Goal: Task Accomplishment & Management: Manage account settings

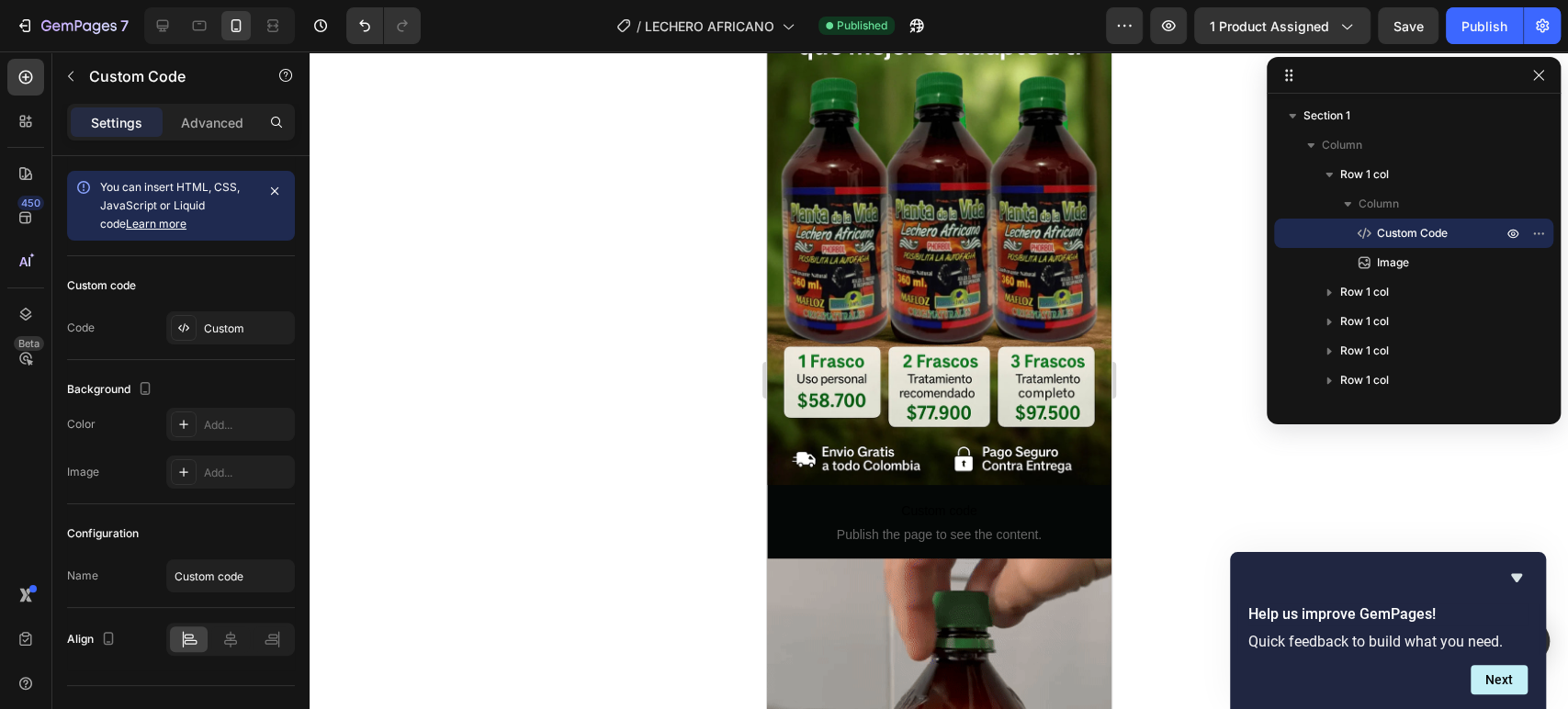
scroll to position [702, 0]
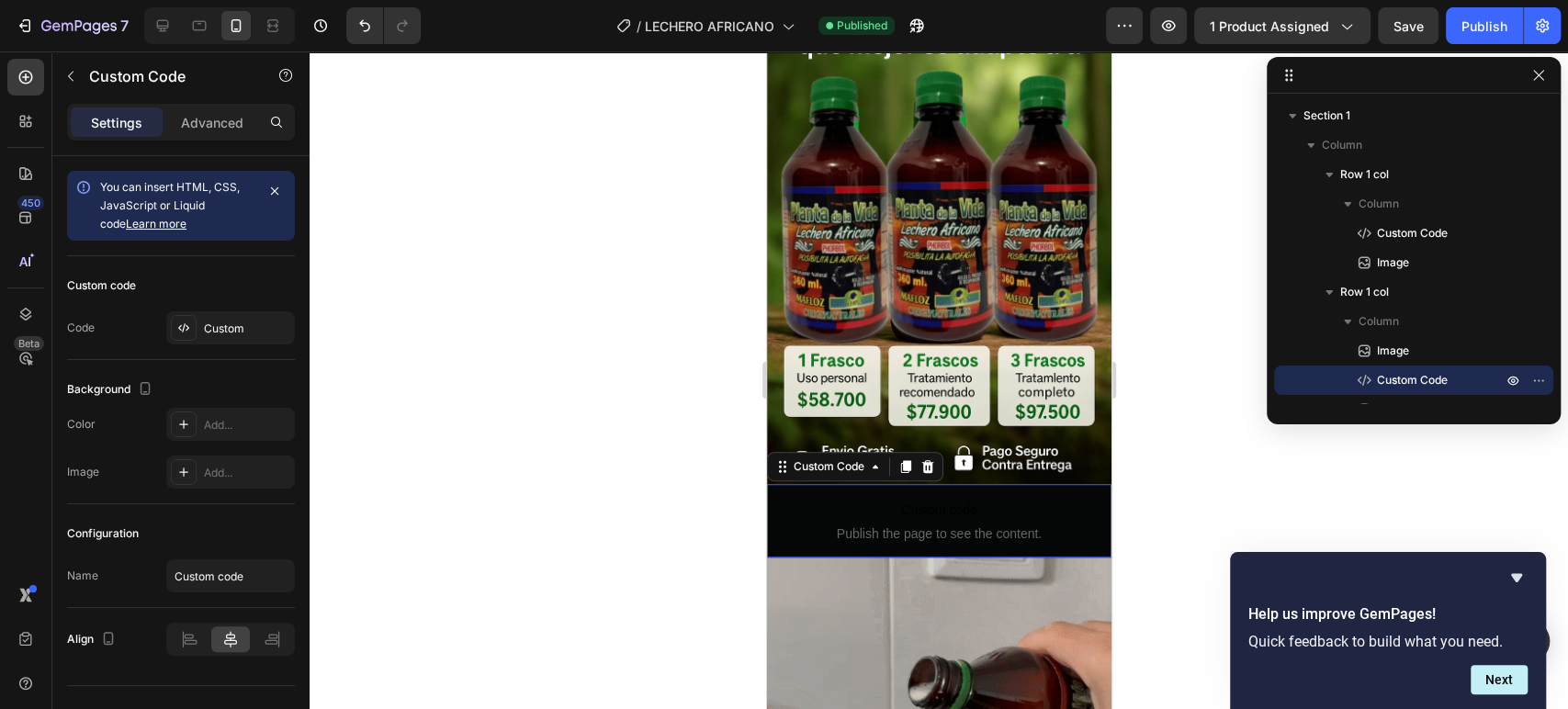
click at [960, 525] on span "Publish the page to see the content." at bounding box center [938, 533] width 345 height 18
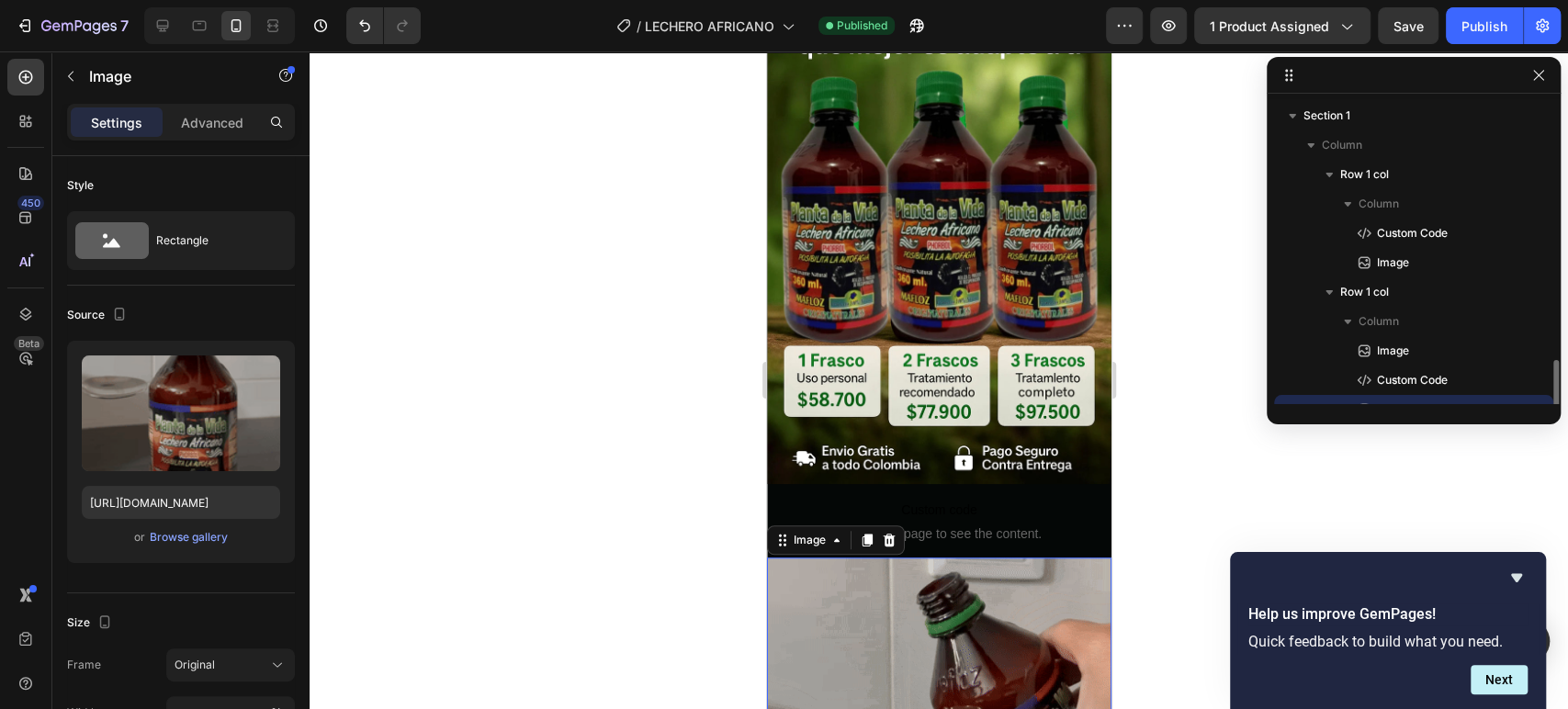
scroll to position [171, 0]
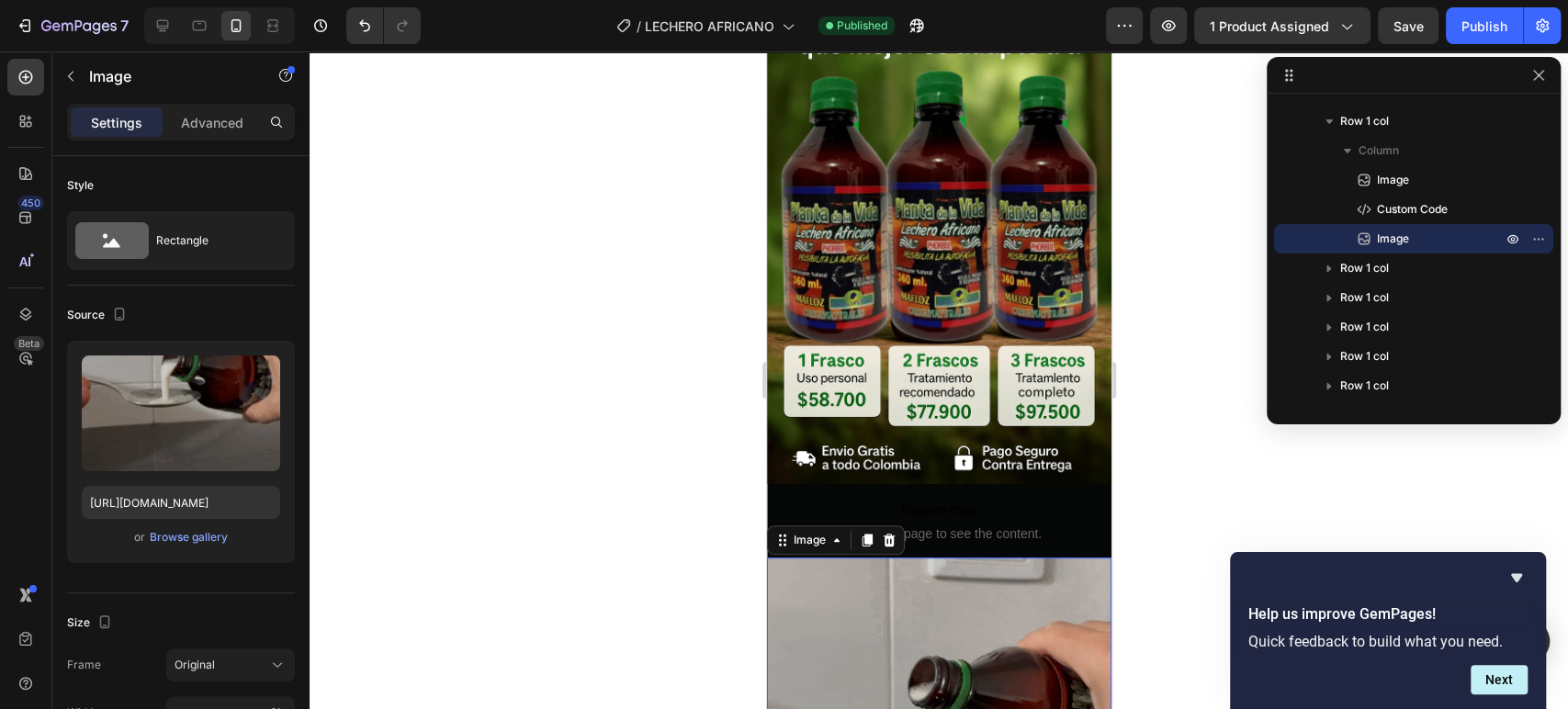
click at [209, 136] on div "Settings Advanced" at bounding box center [180, 122] width 228 height 36
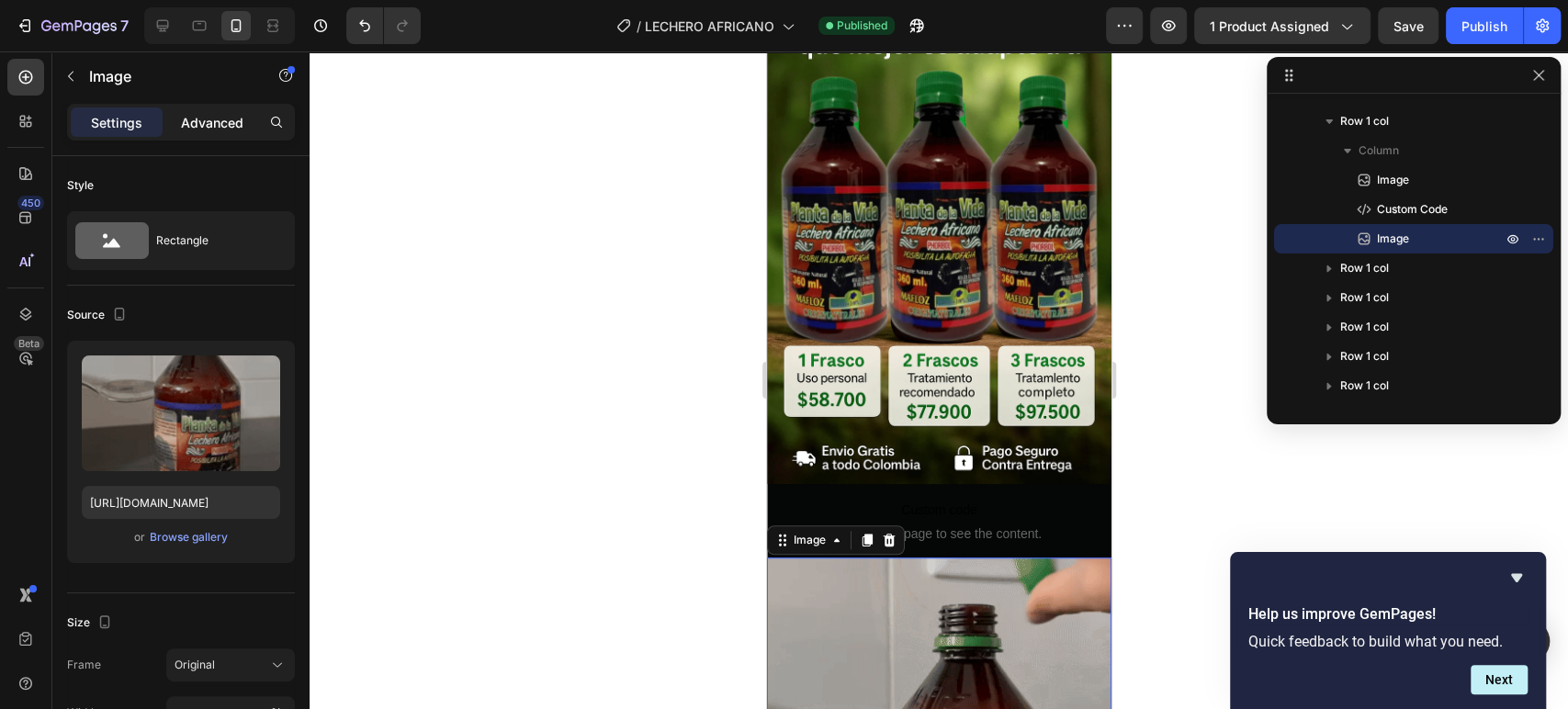
click at [216, 126] on p "Advanced" at bounding box center [212, 122] width 62 height 19
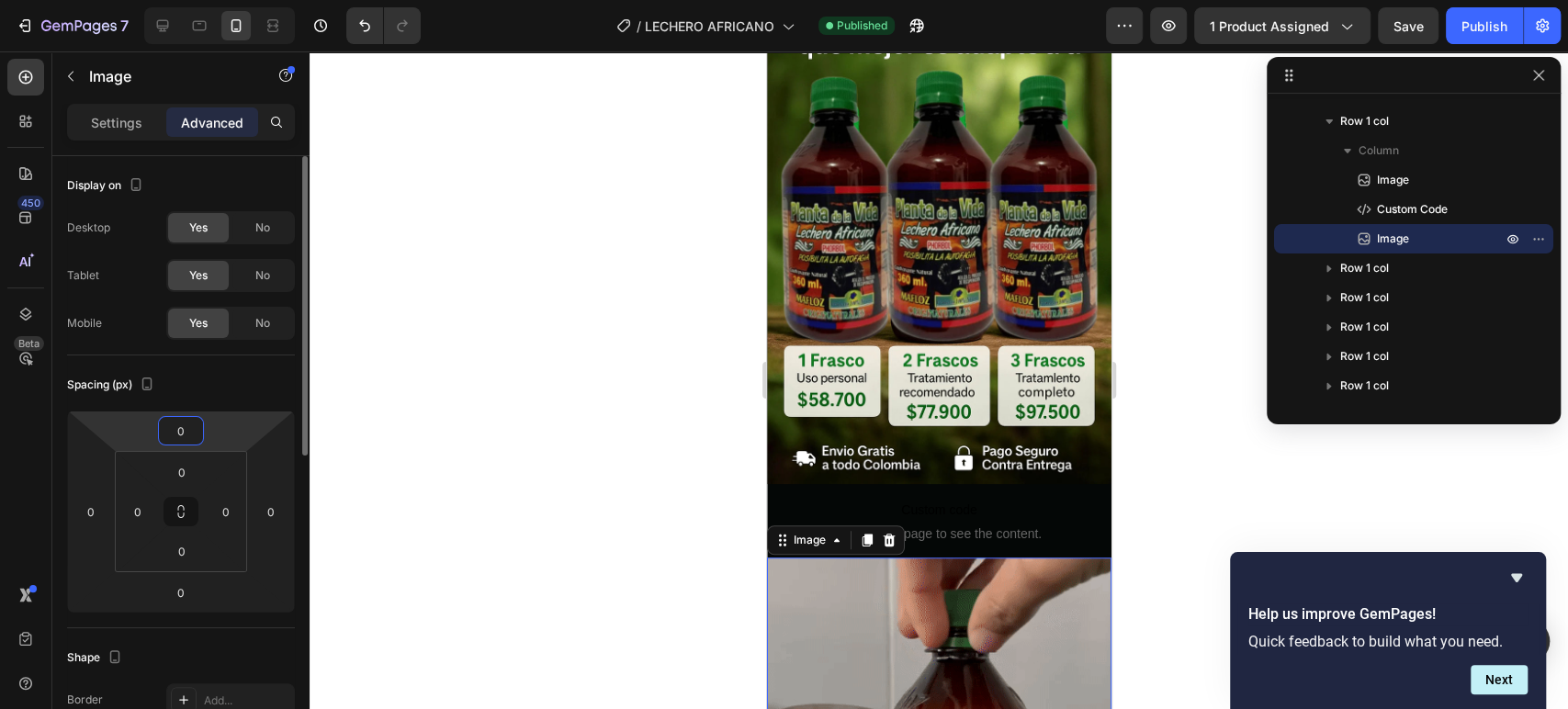
click at [199, 426] on input "0" at bounding box center [180, 430] width 36 height 28
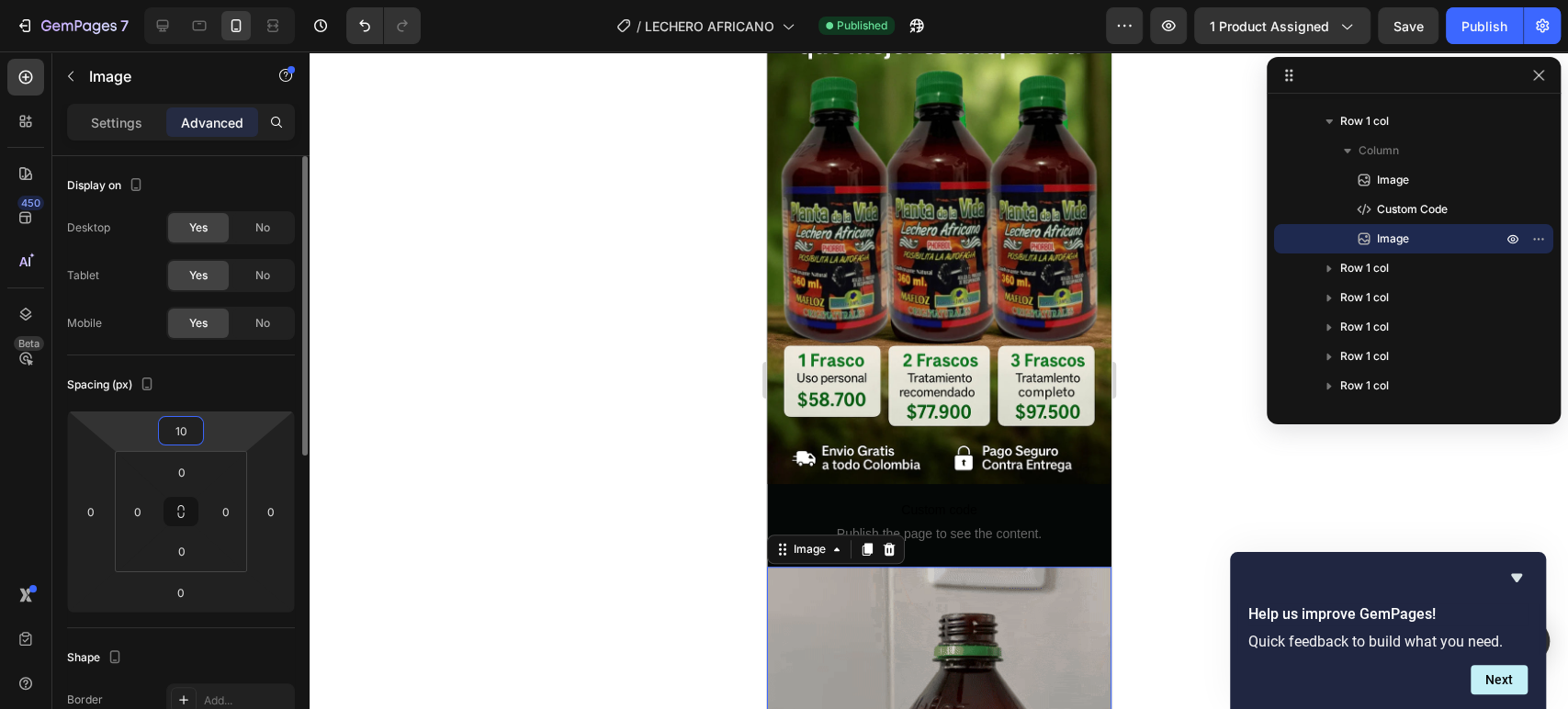
type input "1"
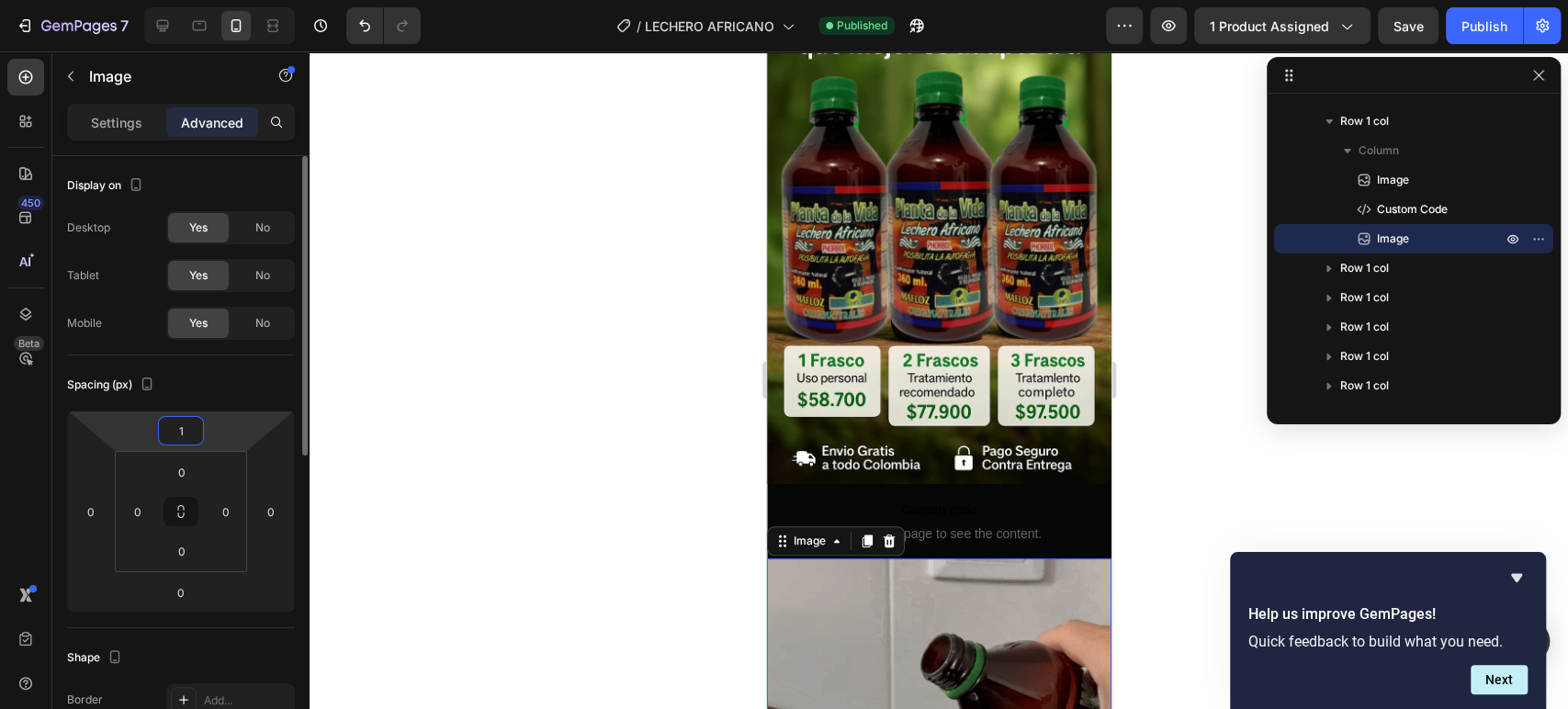
type input "15"
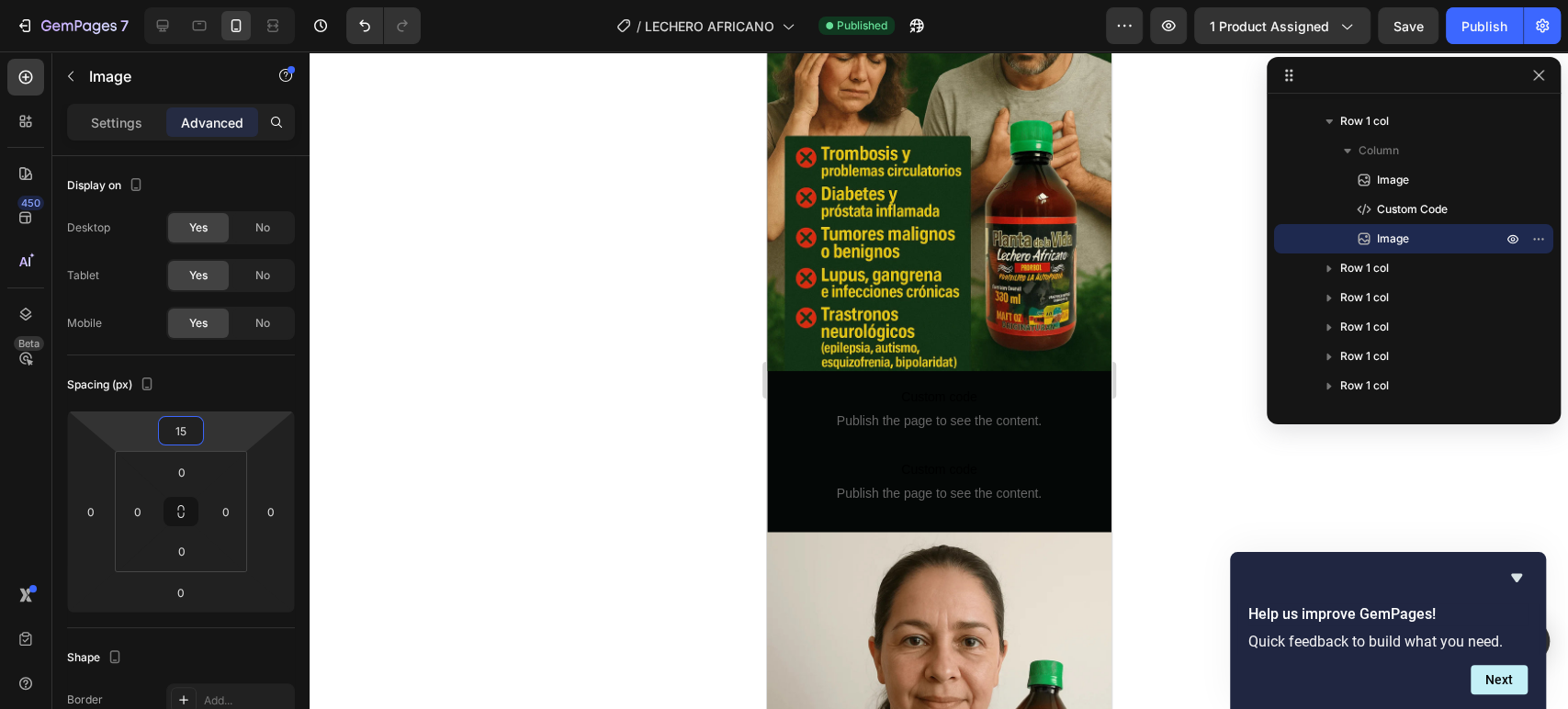
scroll to position [1856, 0]
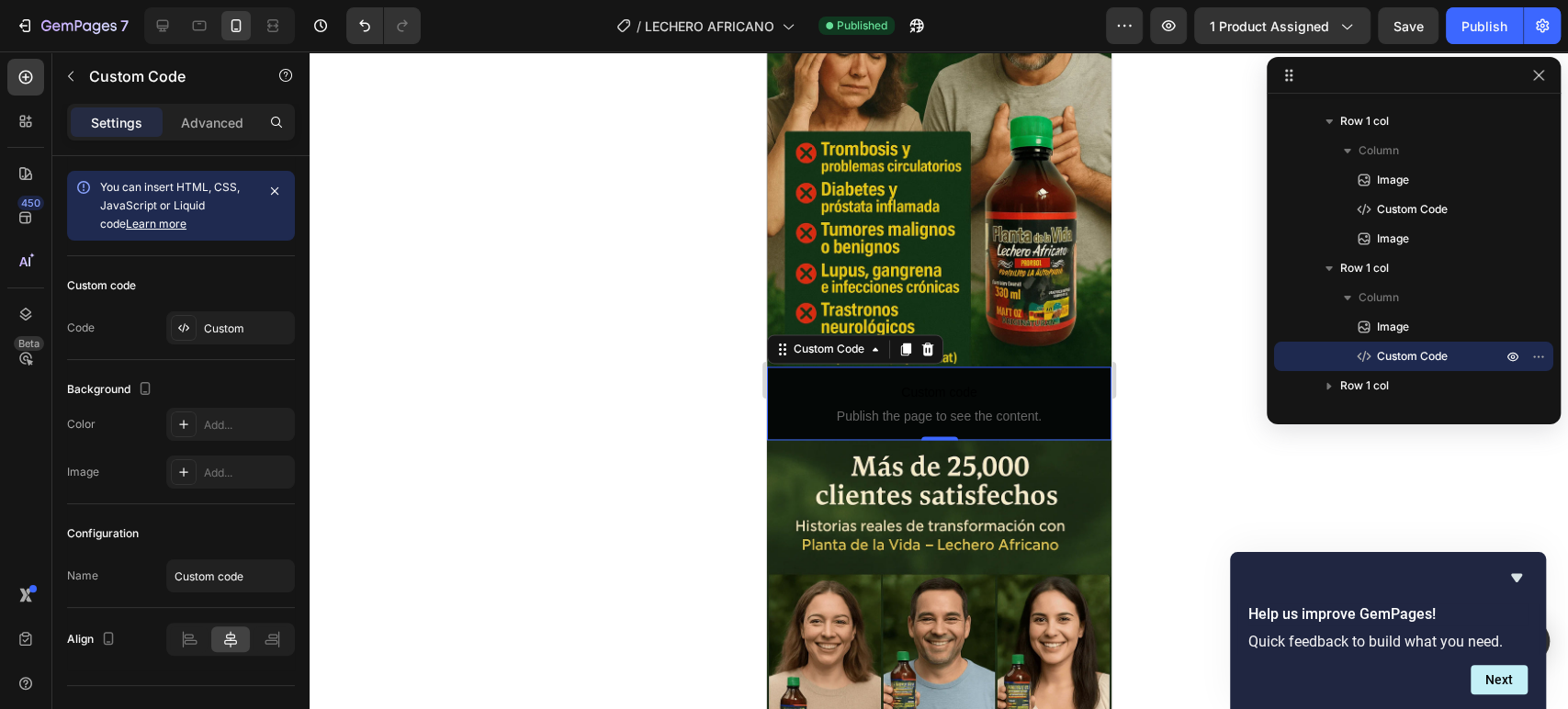
click at [967, 381] on span "Custom code" at bounding box center [938, 391] width 345 height 22
click at [199, 115] on p "Advanced" at bounding box center [212, 122] width 62 height 19
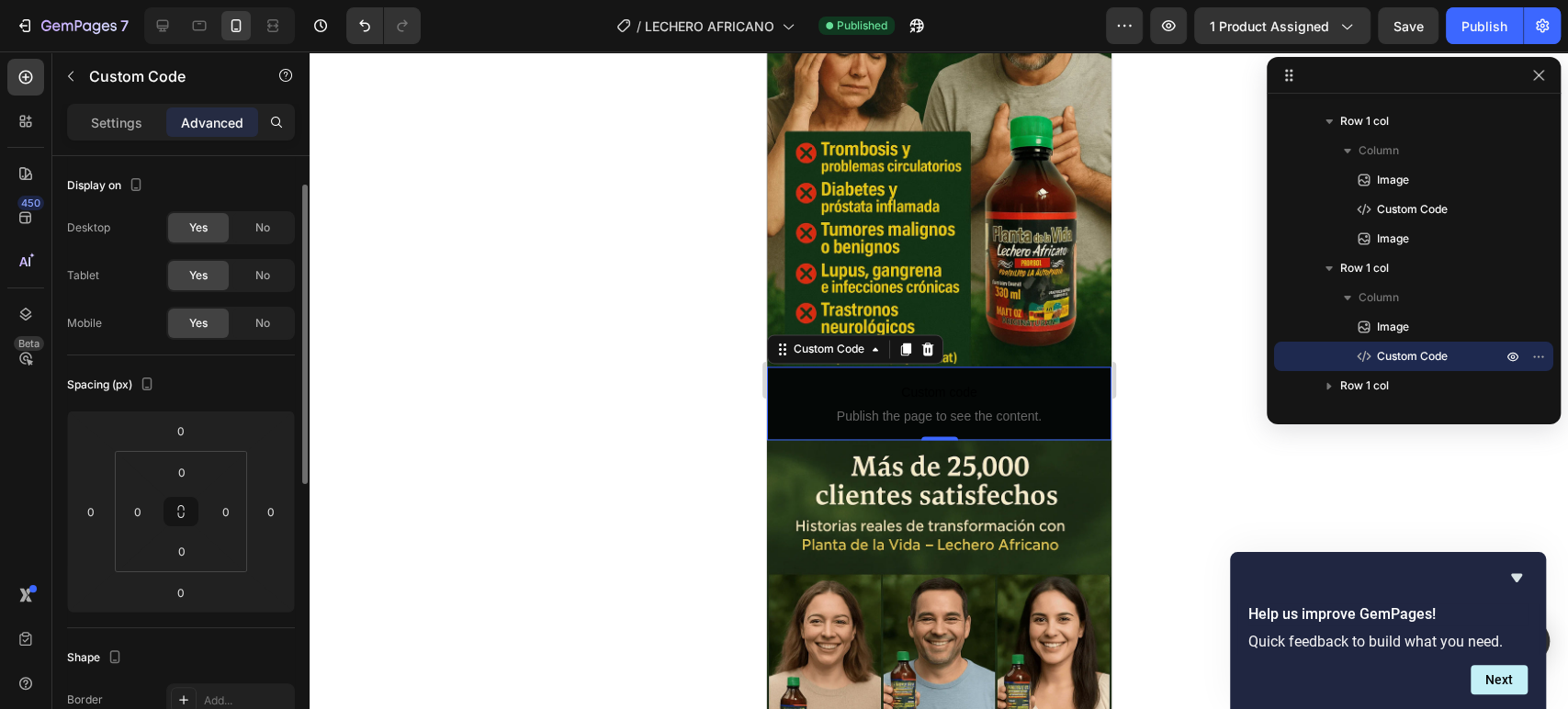
scroll to position [53, 0]
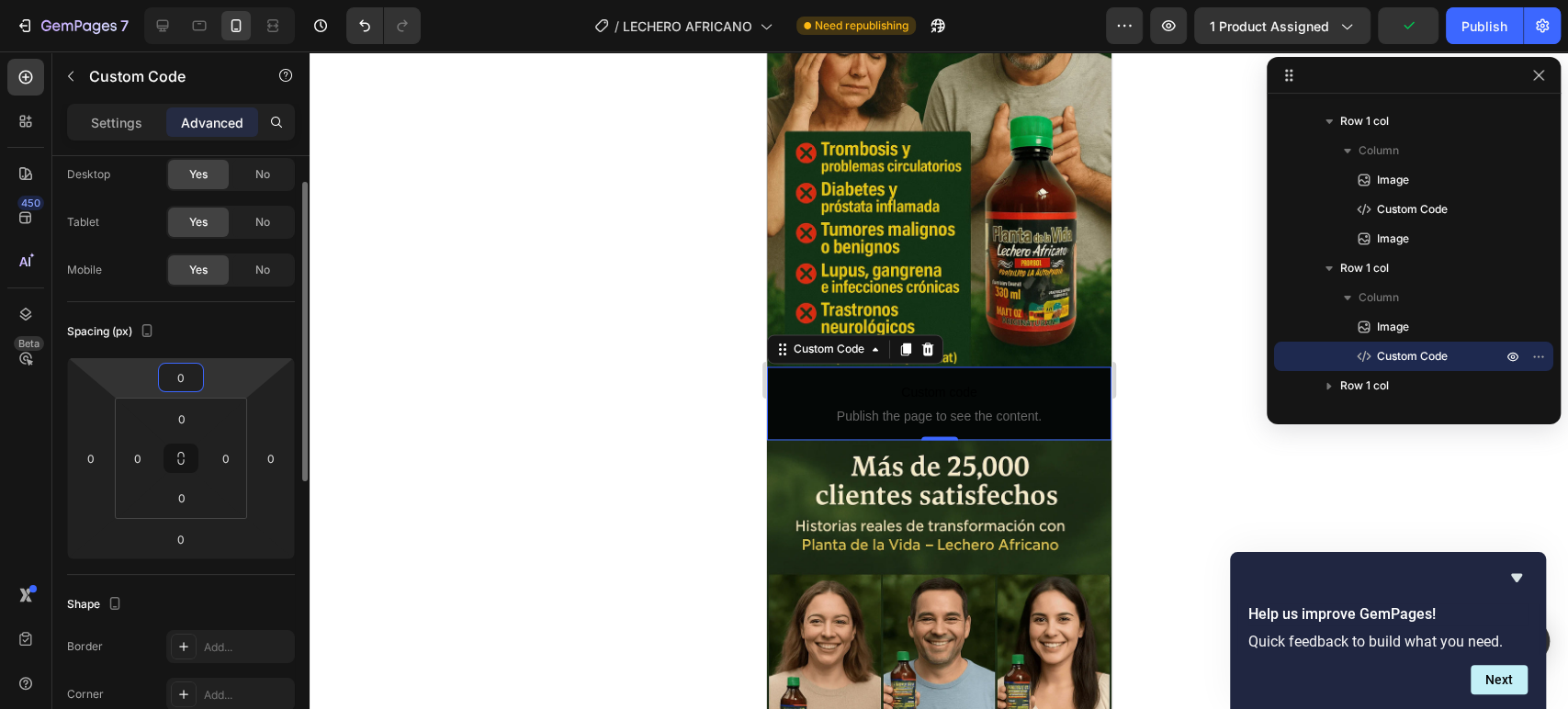
click at [187, 380] on input "0" at bounding box center [180, 377] width 36 height 28
type input "15"
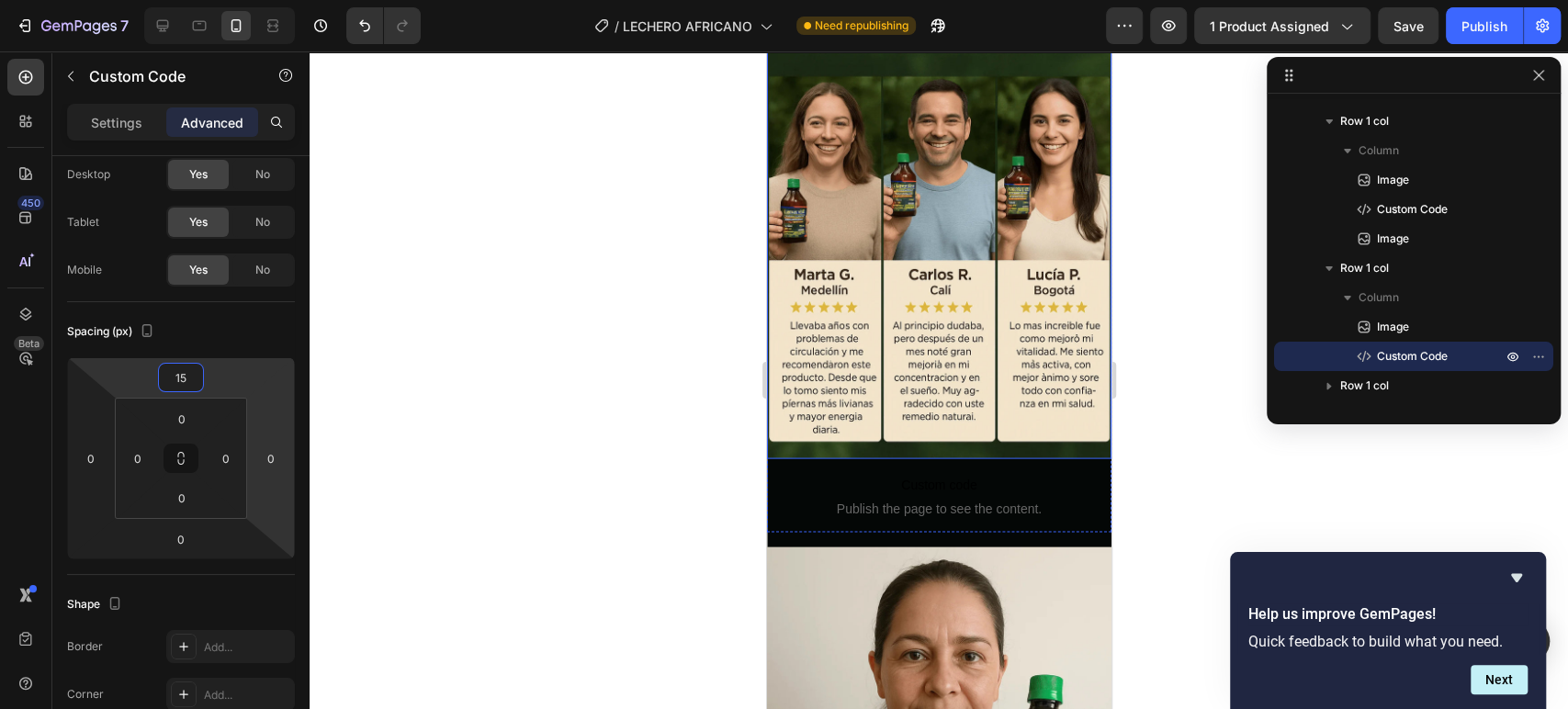
scroll to position [2409, 0]
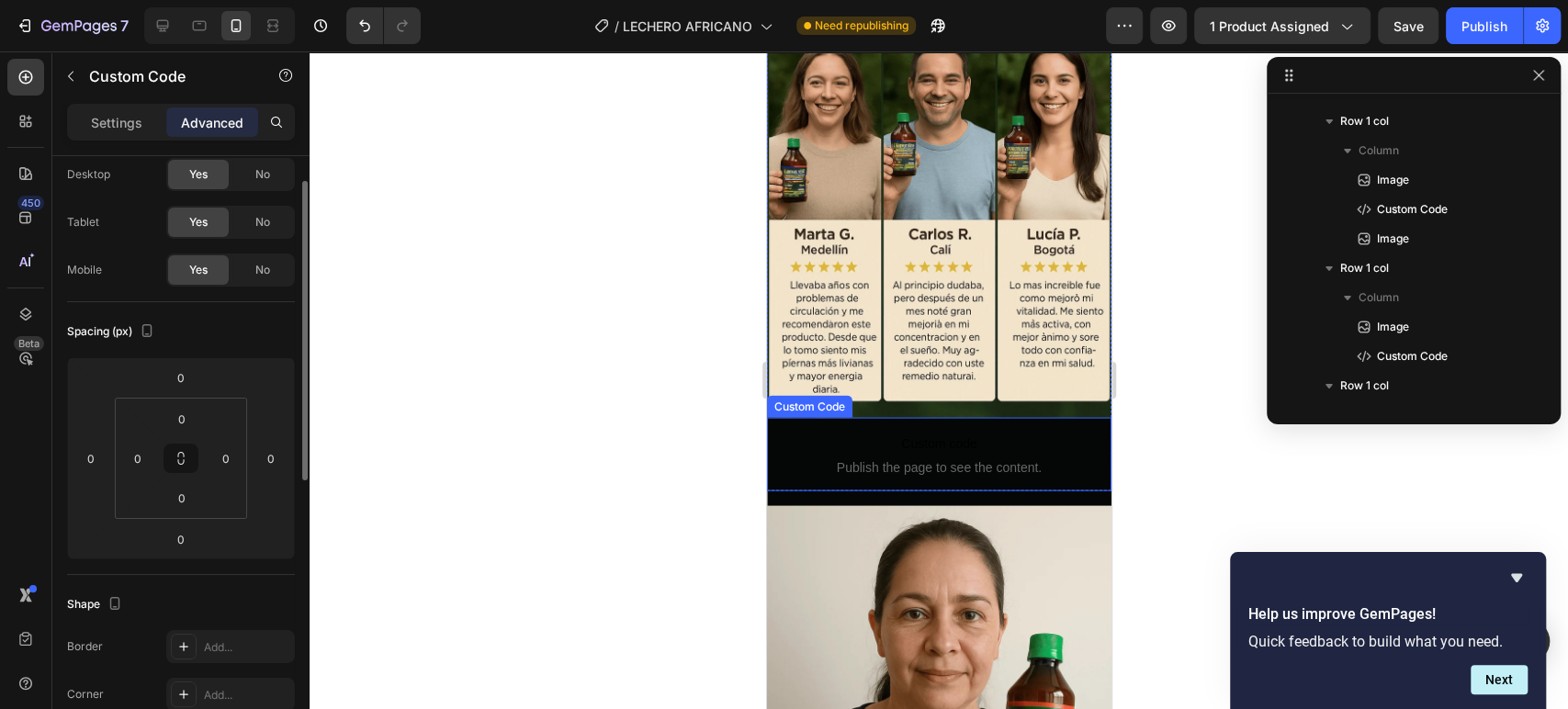
click at [989, 432] on span "Custom code" at bounding box center [938, 443] width 345 height 22
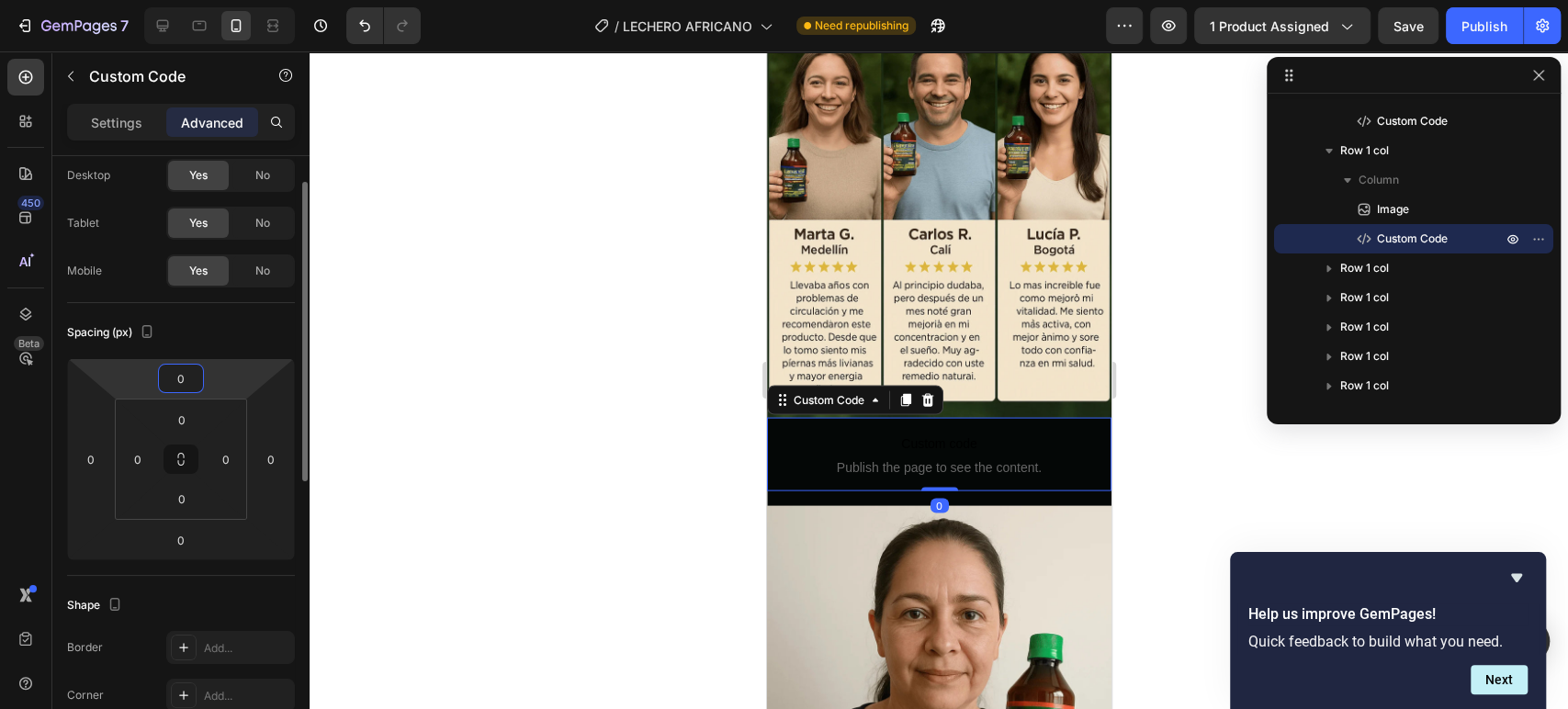
click at [186, 381] on input "0" at bounding box center [180, 378] width 36 height 28
type input "15"
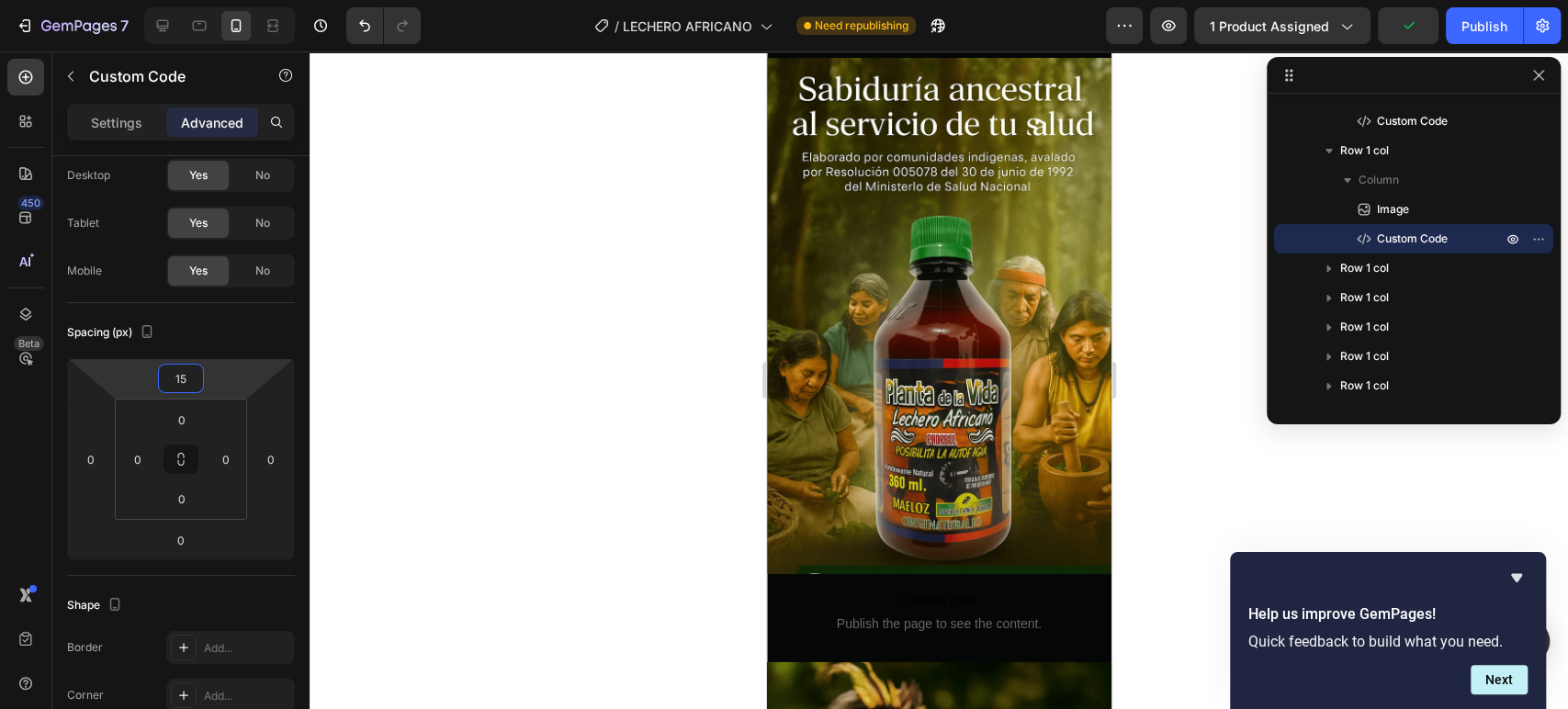
scroll to position [3597, 0]
click at [952, 588] on span "Custom code" at bounding box center [938, 598] width 345 height 22
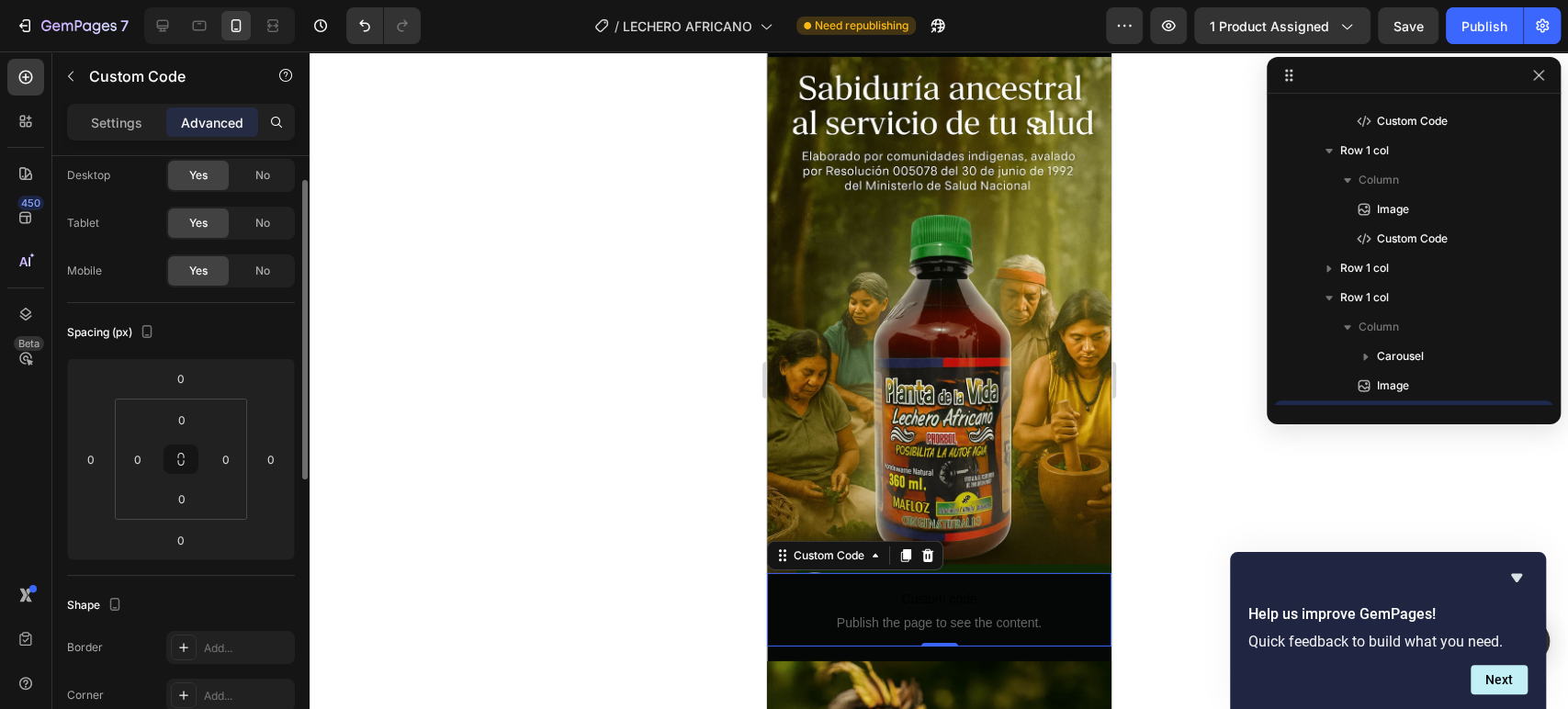
scroll to position [578, 0]
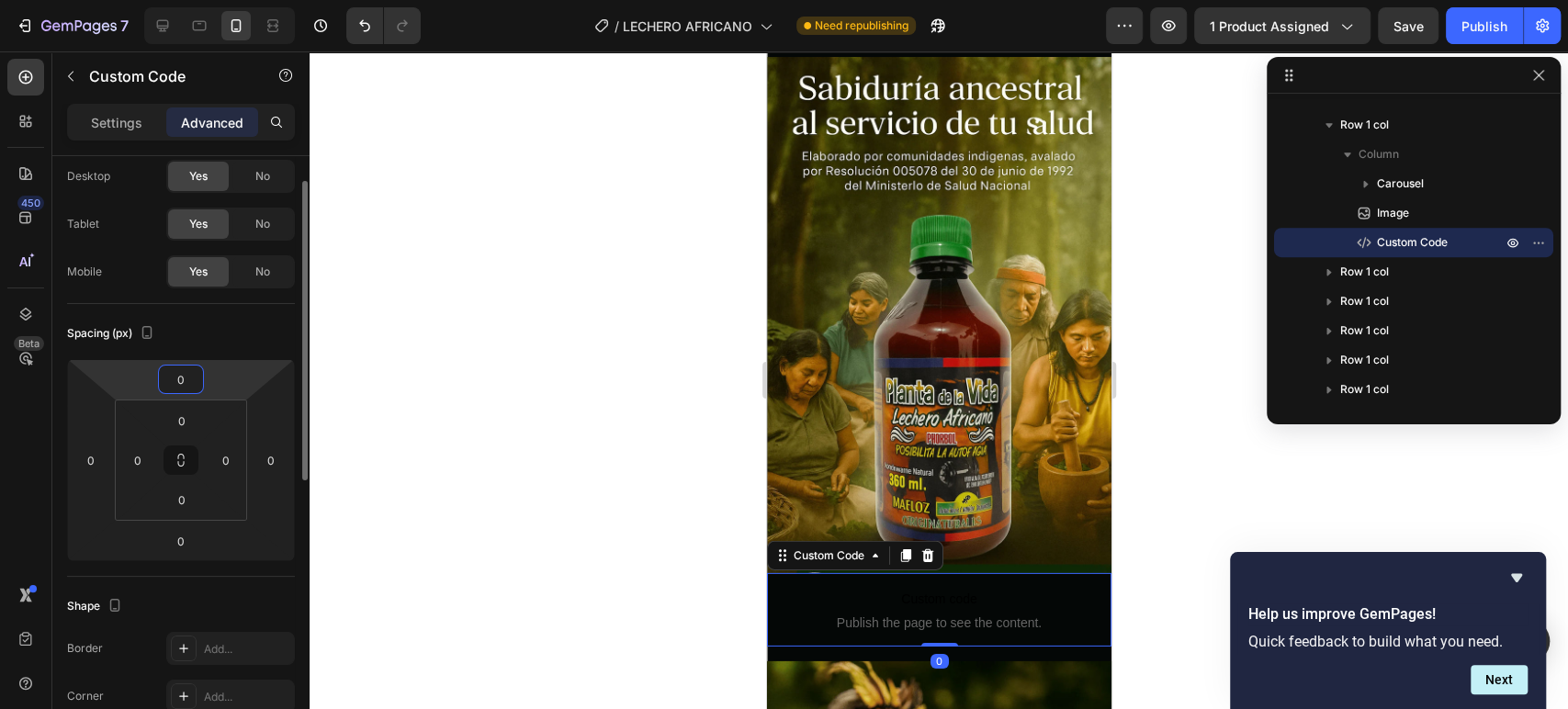
click at [183, 367] on input "0" at bounding box center [180, 379] width 36 height 28
type input "15"
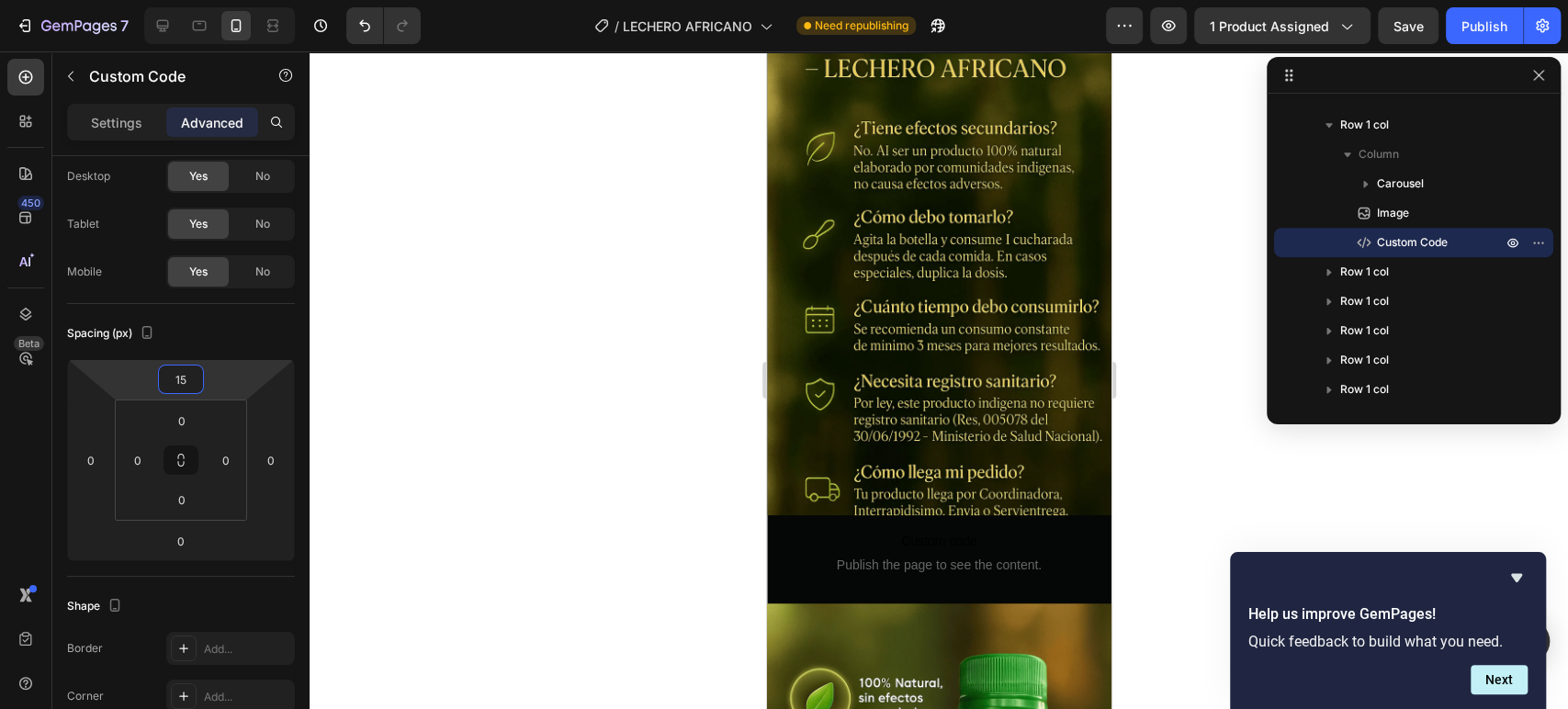
scroll to position [5383, 0]
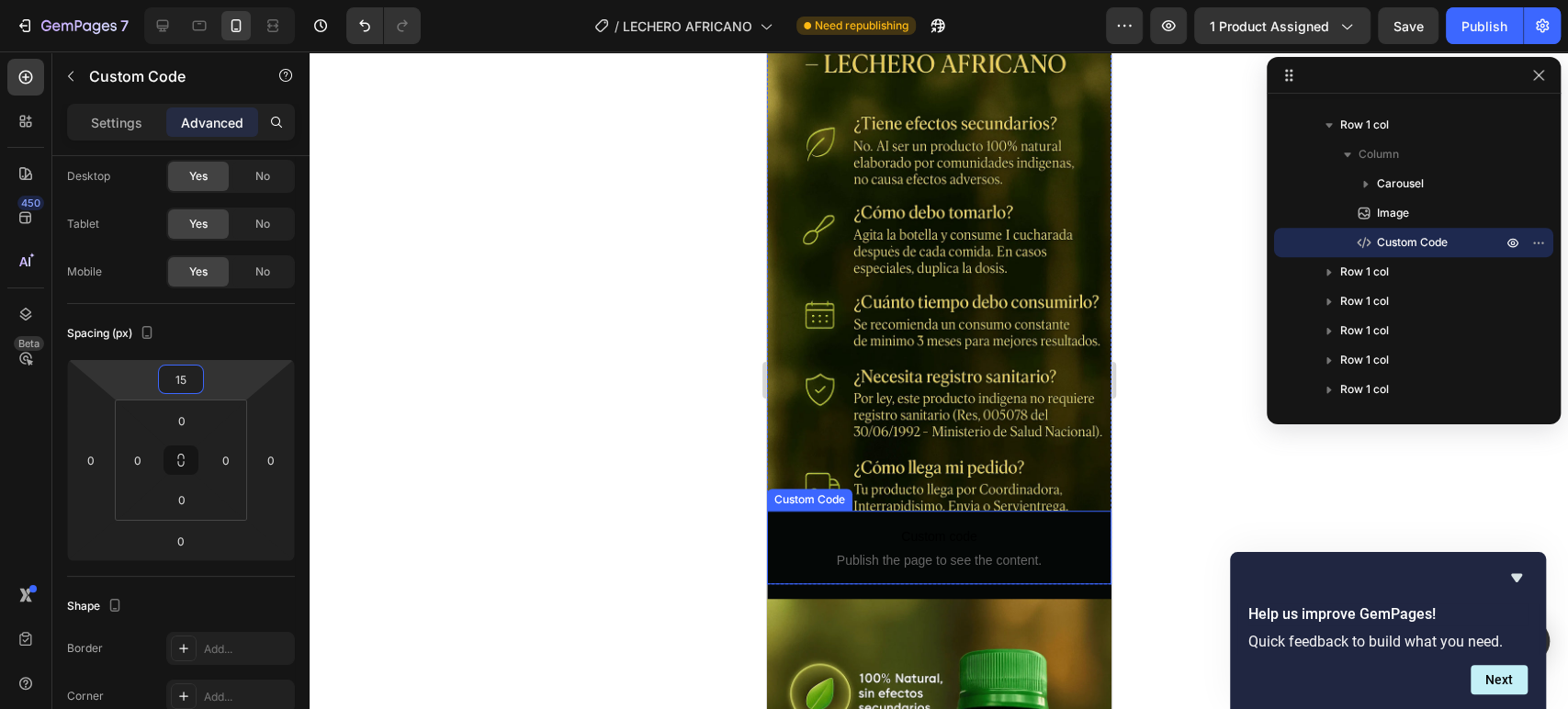
click at [985, 526] on span "Custom code" at bounding box center [938, 536] width 345 height 22
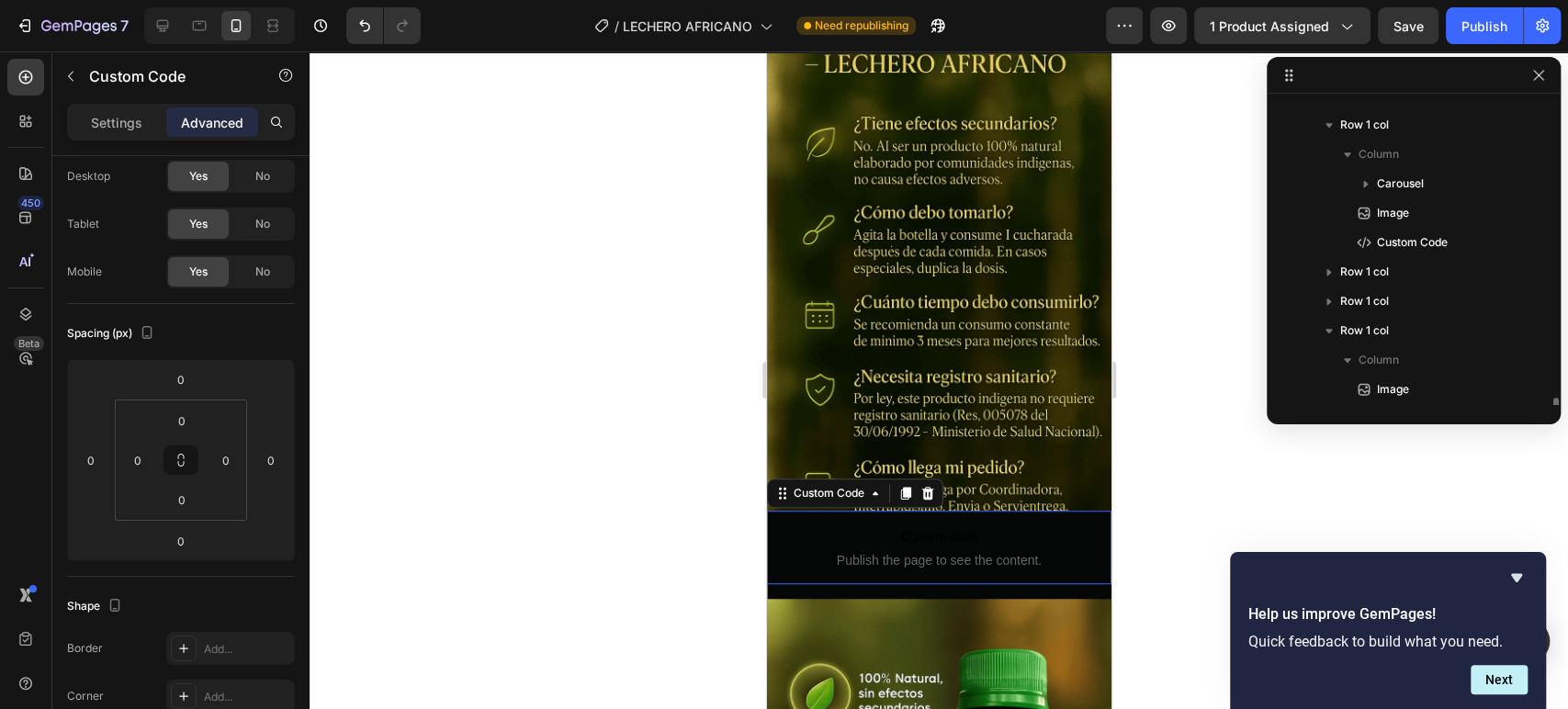
scroll to position [667, 0]
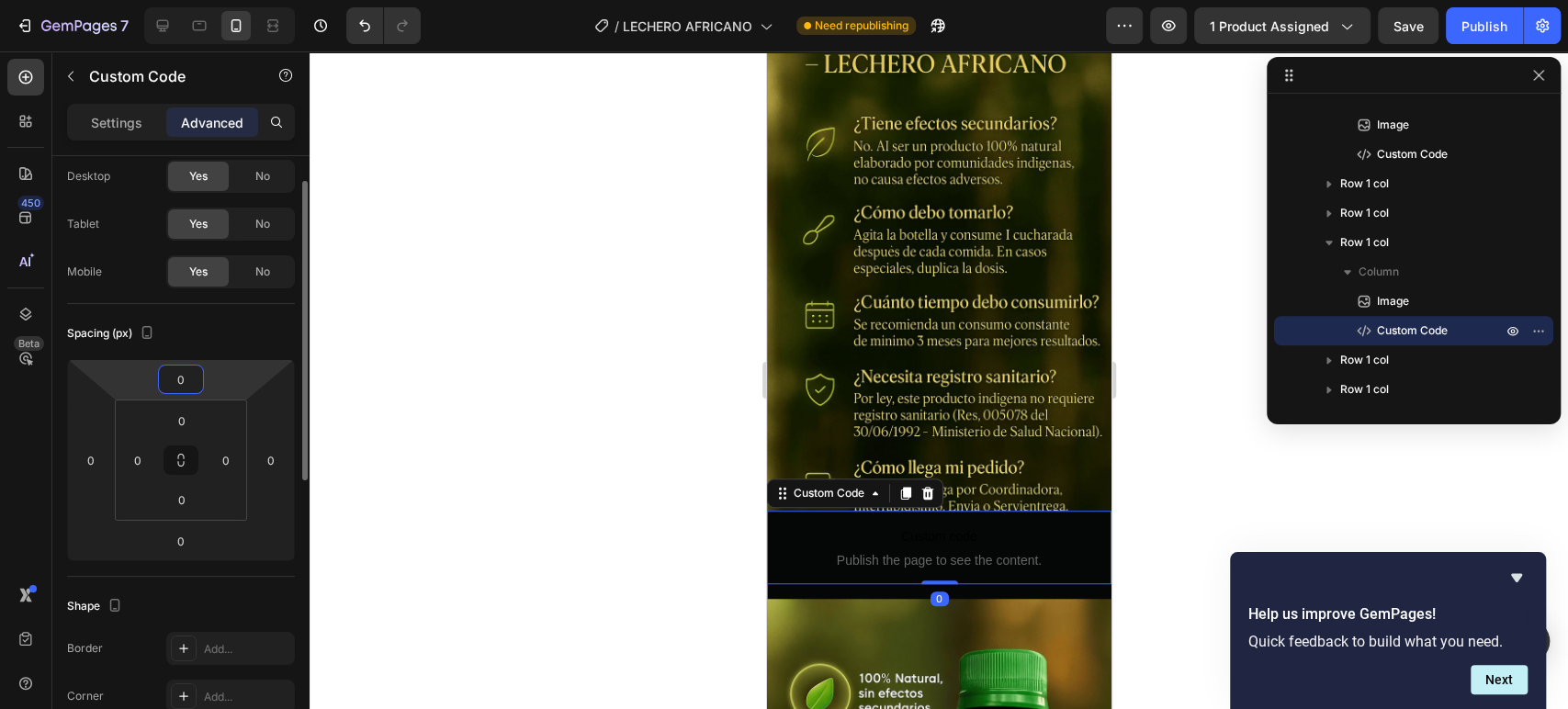
click at [188, 387] on input "0" at bounding box center [180, 379] width 36 height 28
type input "15"
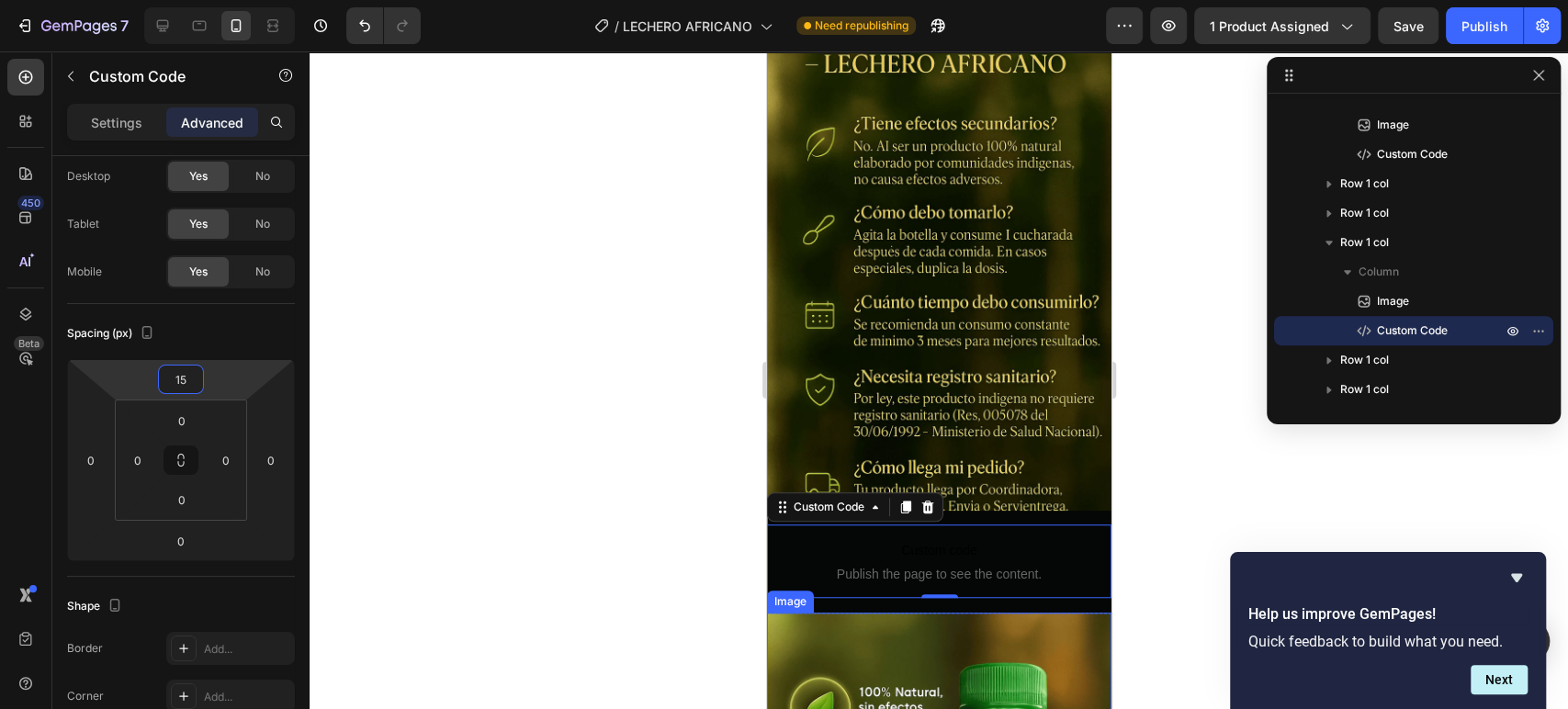
scroll to position [6417, 0]
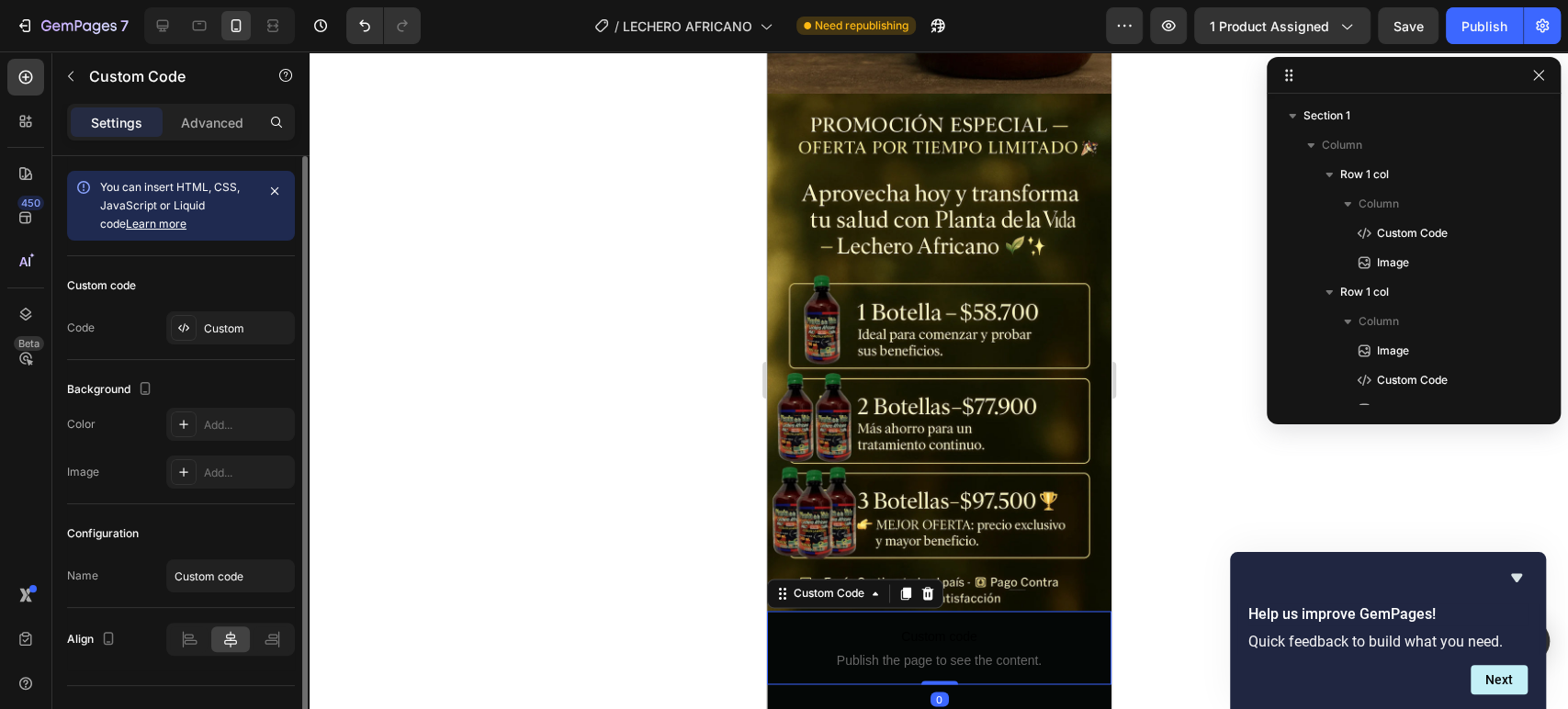
scroll to position [755, 0]
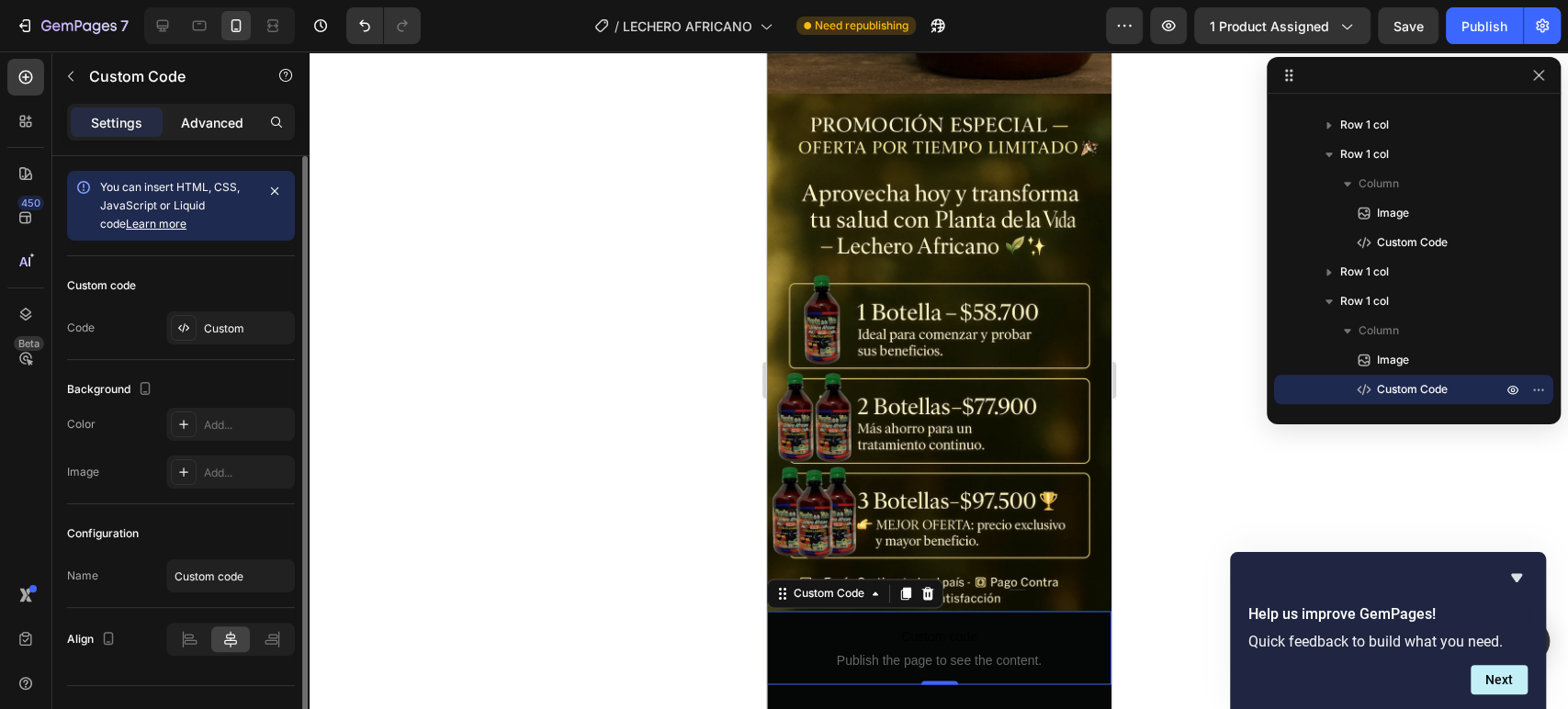
click at [234, 115] on p "Advanced" at bounding box center [212, 122] width 62 height 19
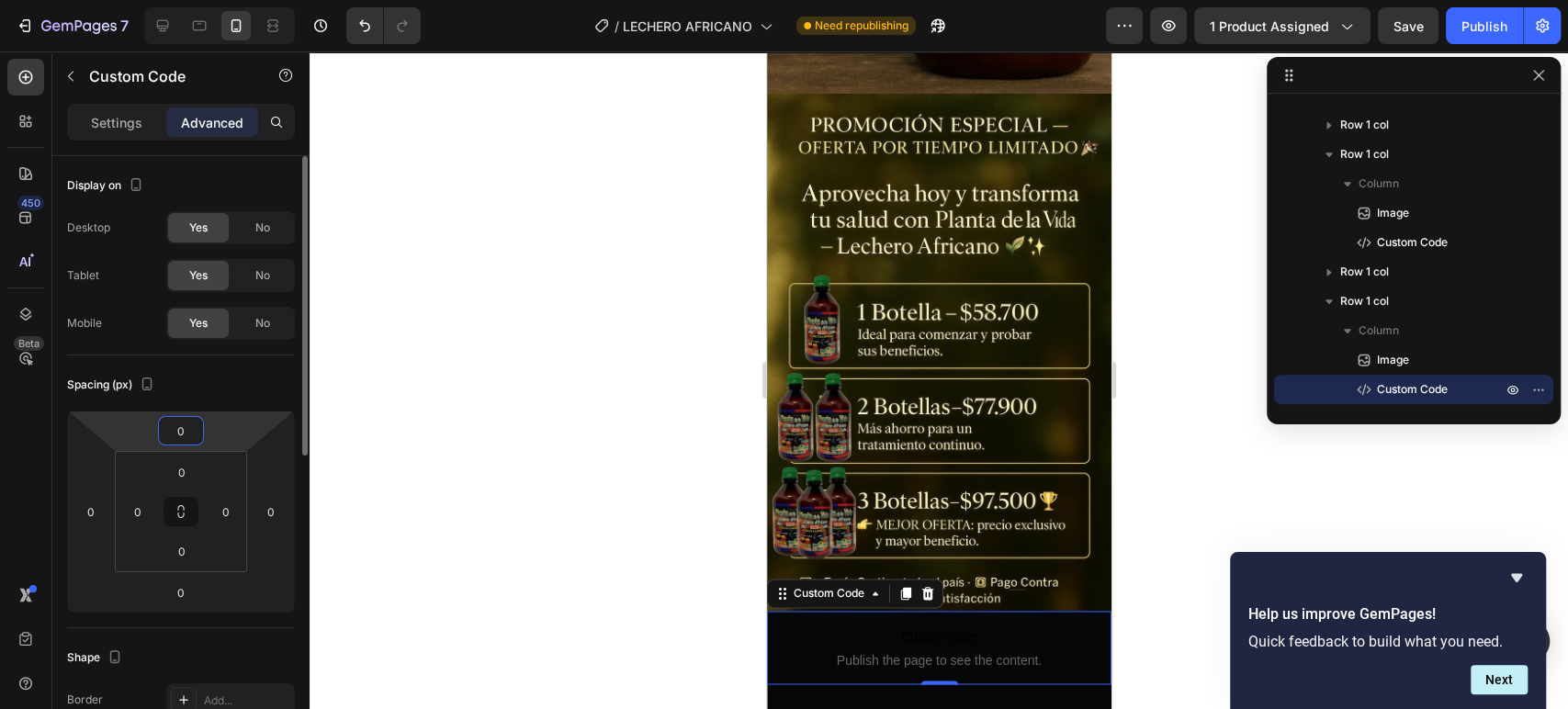
click at [185, 431] on input "0" at bounding box center [180, 430] width 36 height 28
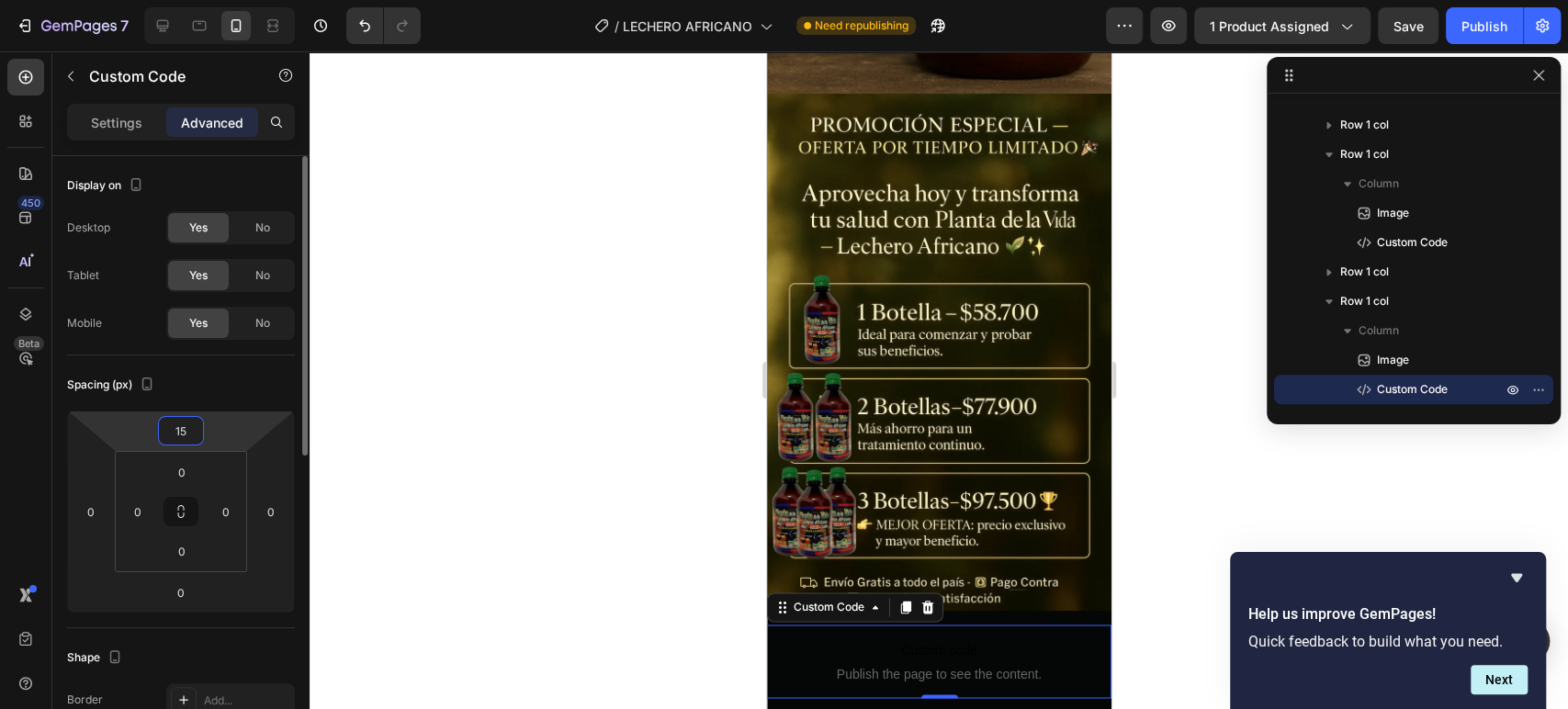
type input "15"
click at [557, 400] on div at bounding box center [938, 380] width 1259 height 657
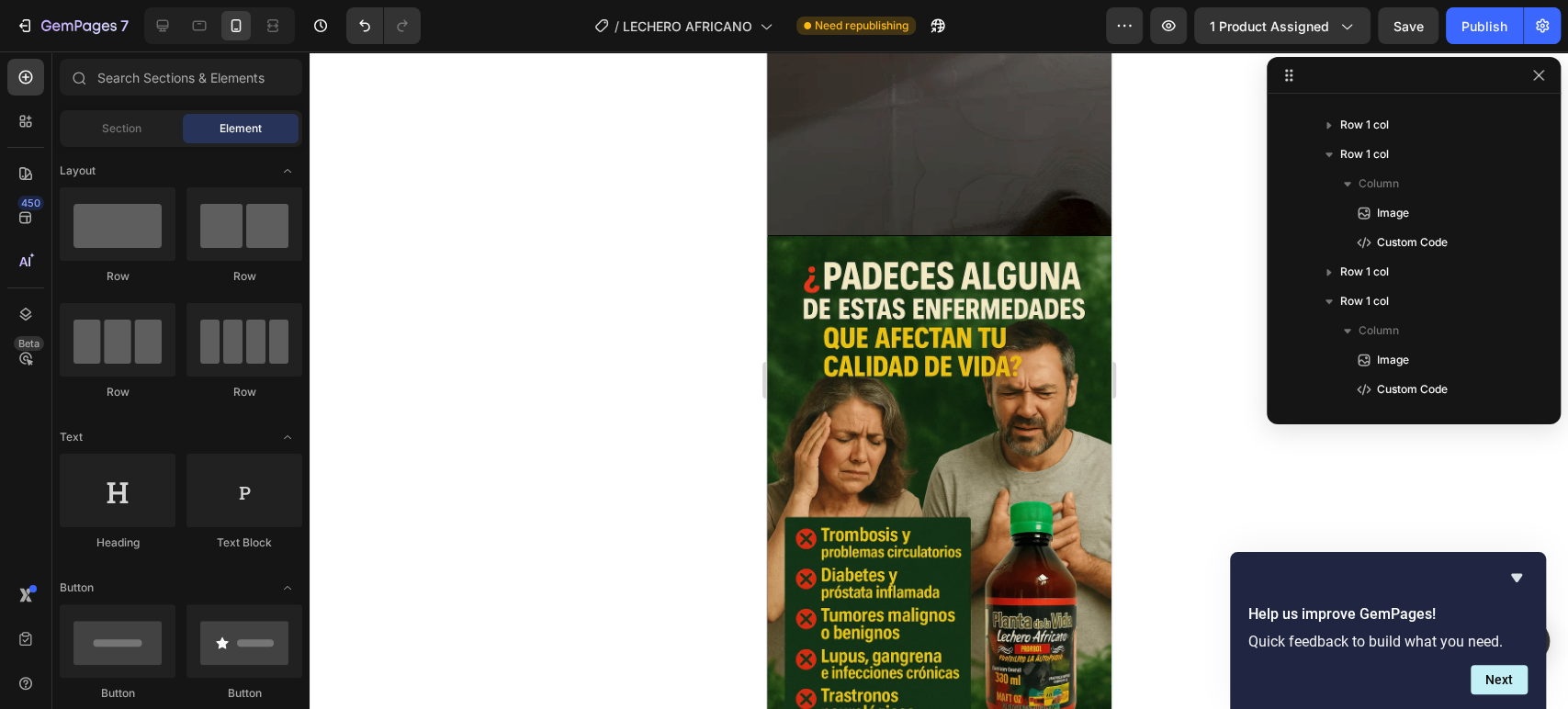
scroll to position [1230, 0]
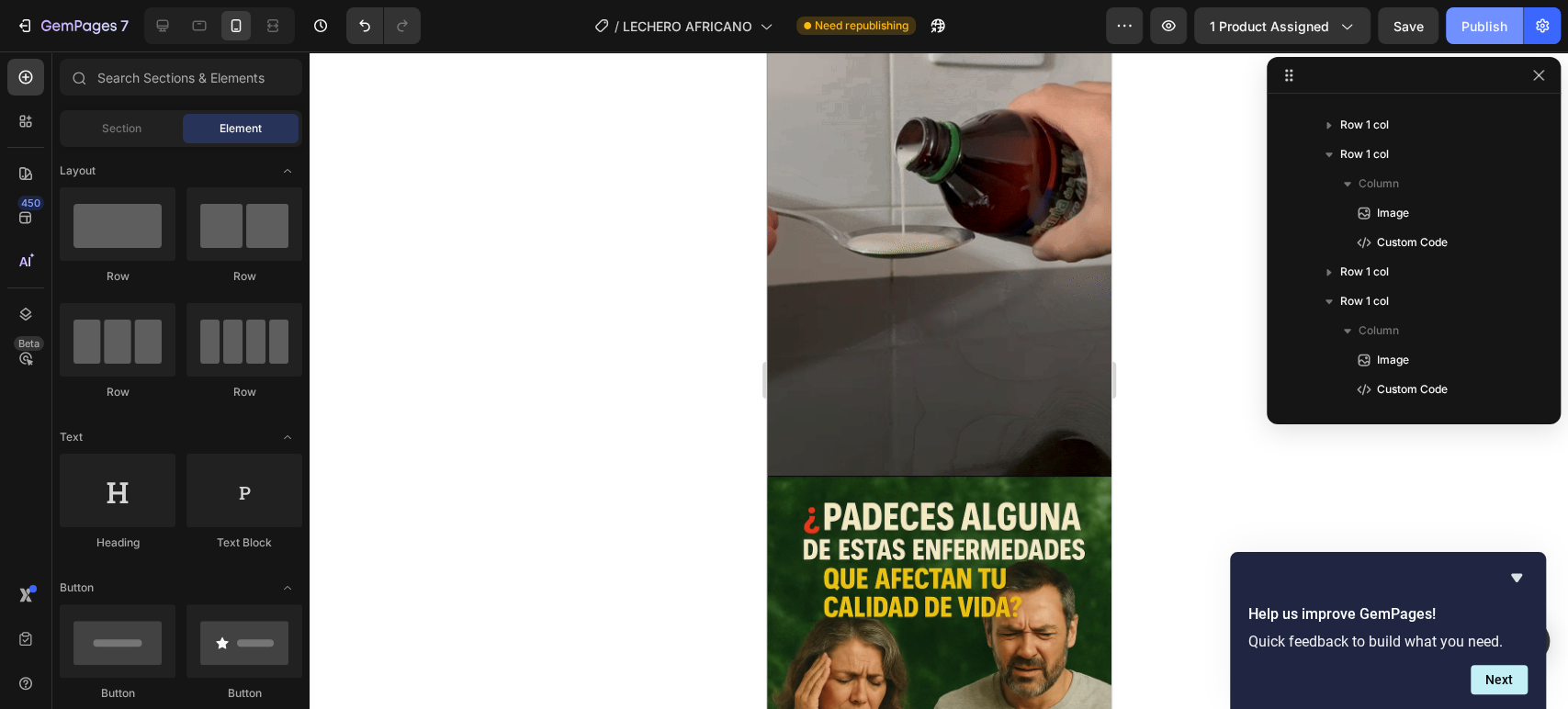
click at [1478, 31] on div "Publish" at bounding box center [1484, 26] width 46 height 19
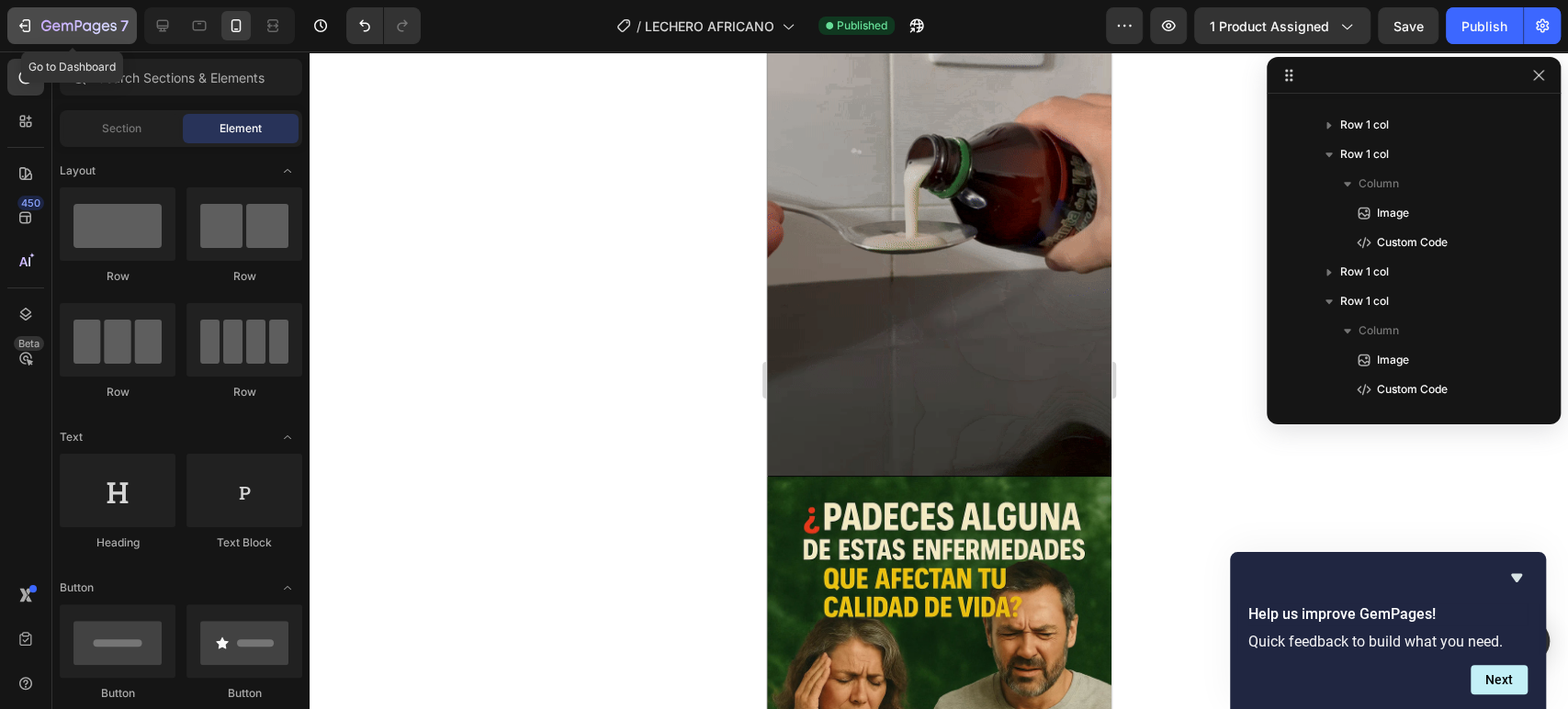
click at [36, 18] on div "7" at bounding box center [72, 25] width 113 height 22
